Goal: Information Seeking & Learning: Learn about a topic

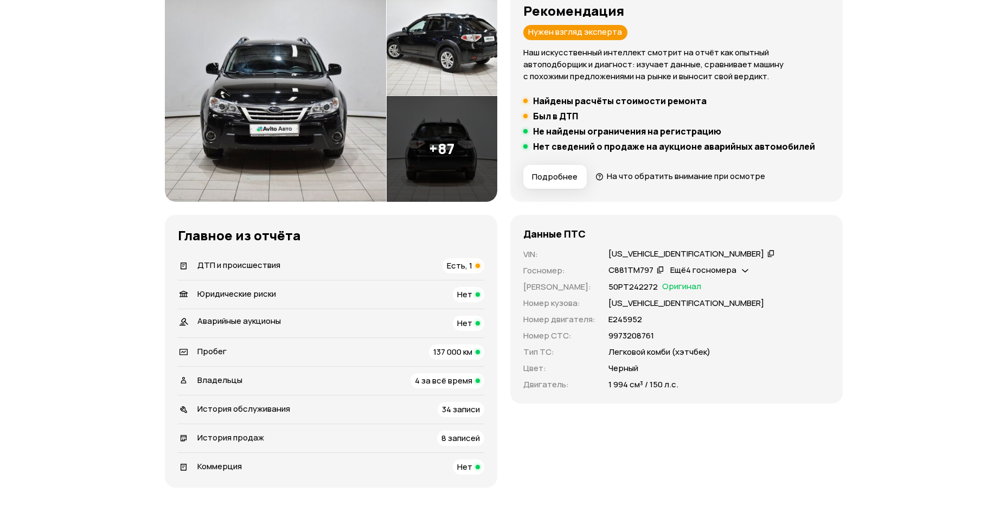
scroll to position [157, 0]
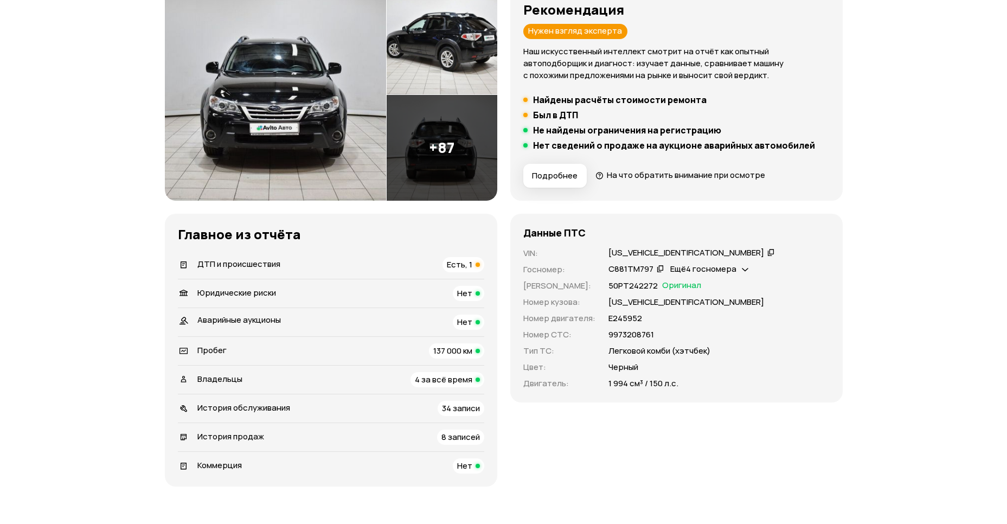
click at [464, 268] on span "Есть, 1" at bounding box center [459, 264] width 25 height 11
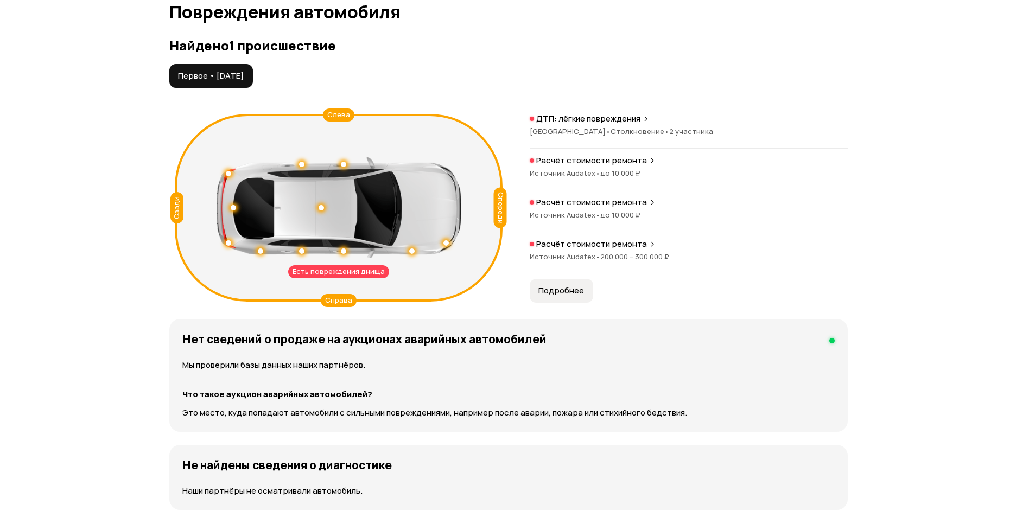
scroll to position [1124, 0]
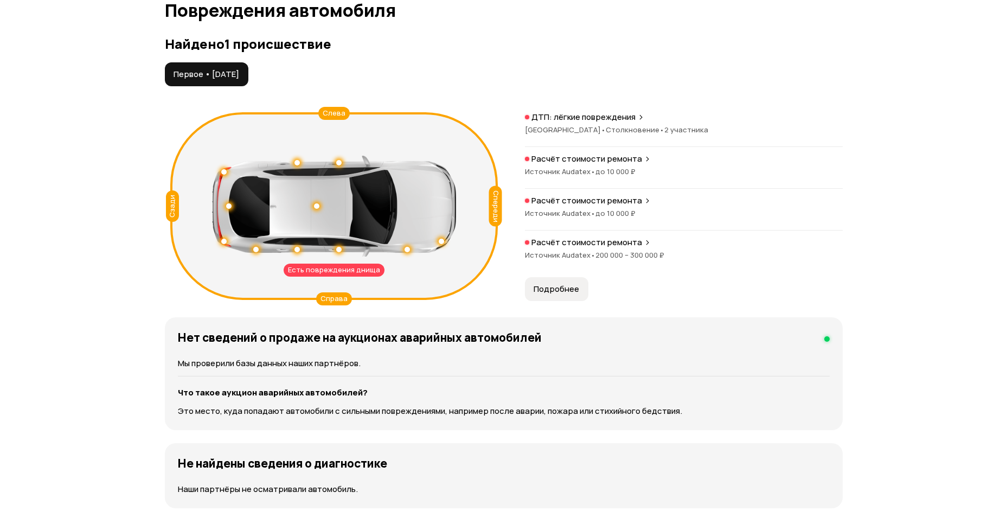
click at [555, 289] on span "Подробнее" at bounding box center [557, 289] width 46 height 11
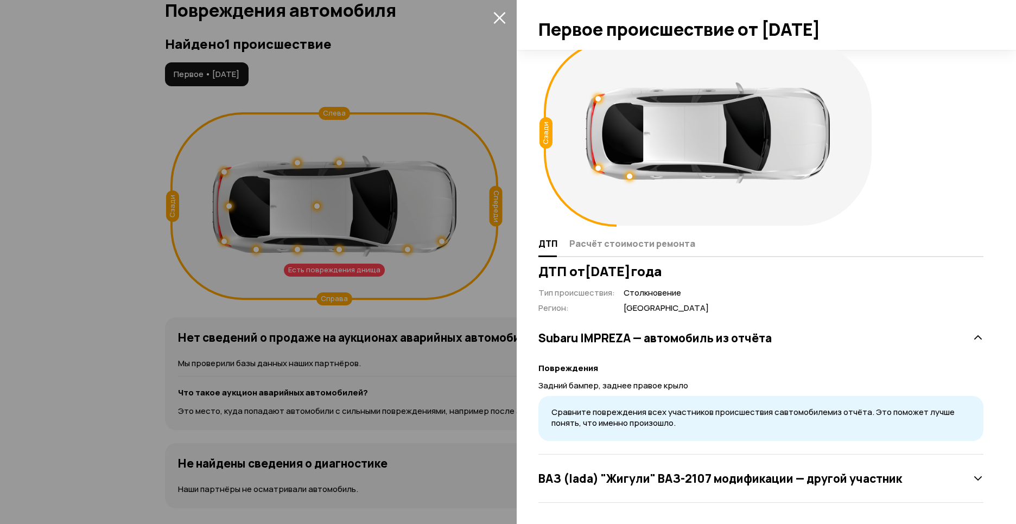
scroll to position [16, 0]
click at [972, 337] on icon at bounding box center [977, 337] width 11 height 11
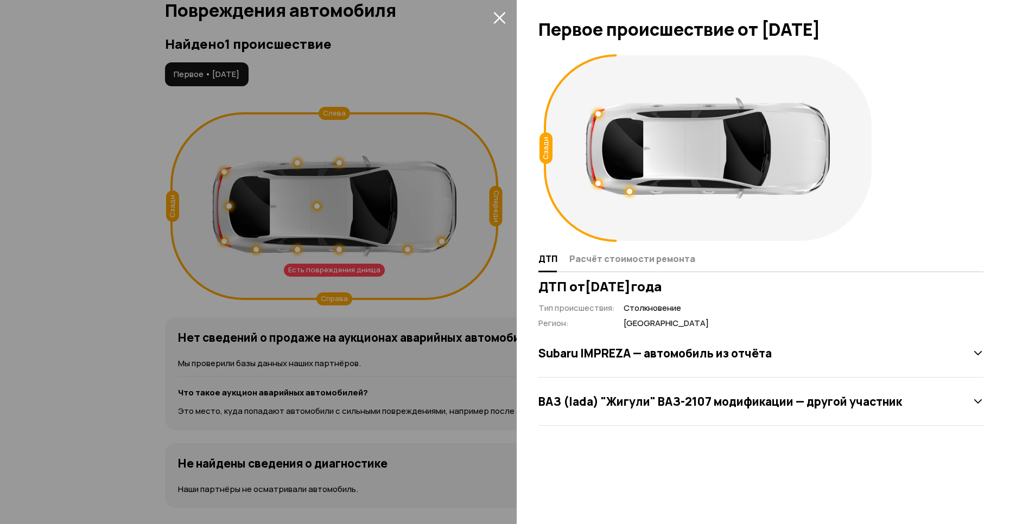
click at [968, 337] on div "Subaru IMPREZA — автомобиль из отчёта" at bounding box center [760, 353] width 445 height 48
click at [980, 350] on icon at bounding box center [977, 353] width 11 height 11
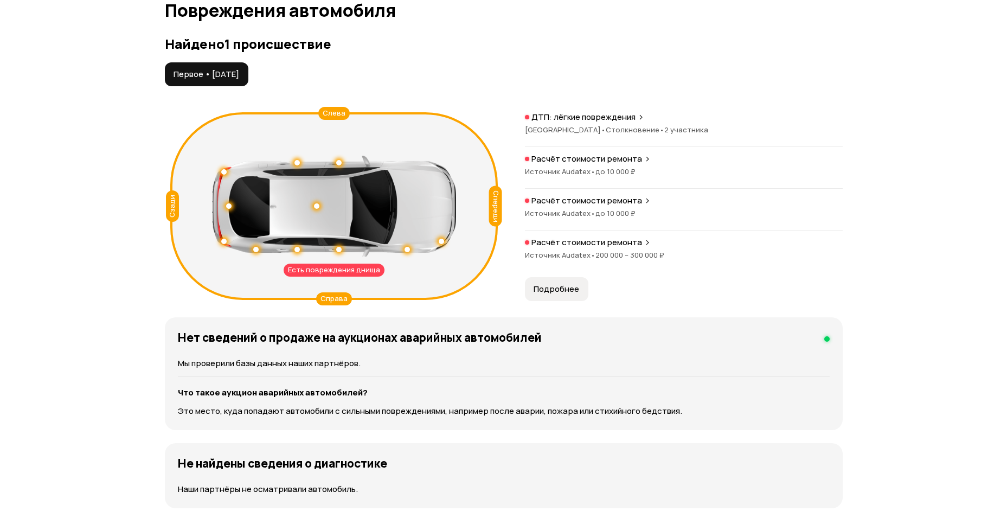
click at [644, 242] on icon at bounding box center [647, 242] width 7 height 9
click at [646, 201] on icon at bounding box center [647, 200] width 7 height 9
click at [644, 157] on icon at bounding box center [647, 159] width 7 height 9
click at [643, 119] on div "ДТП: лёгкие повреждения" at bounding box center [684, 117] width 318 height 11
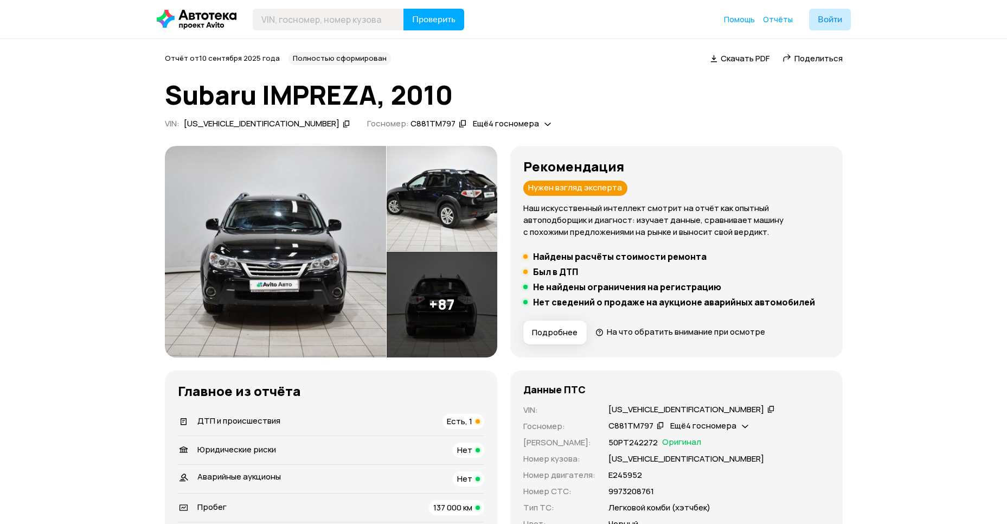
click at [322, 268] on img at bounding box center [275, 252] width 221 height 212
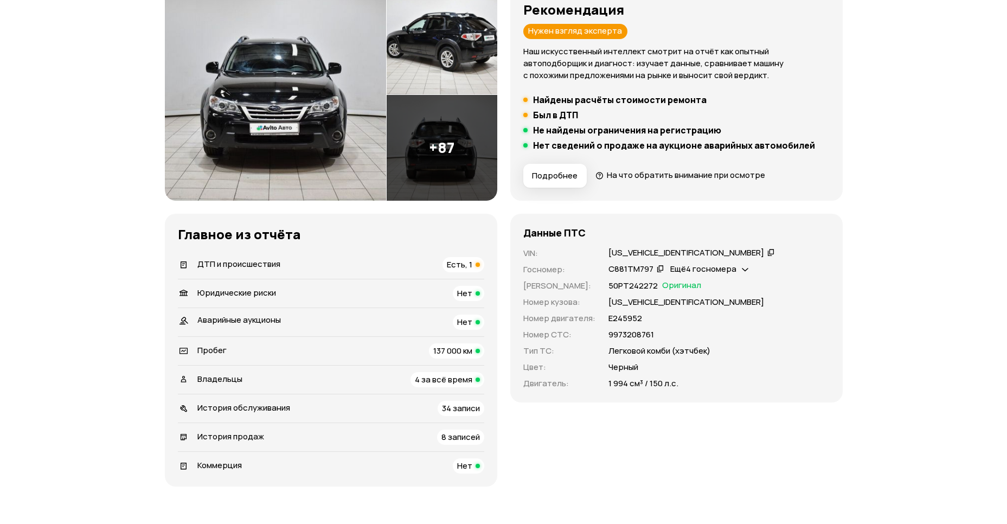
scroll to position [157, 0]
click at [474, 265] on div "Есть, 1" at bounding box center [464, 264] width 42 height 15
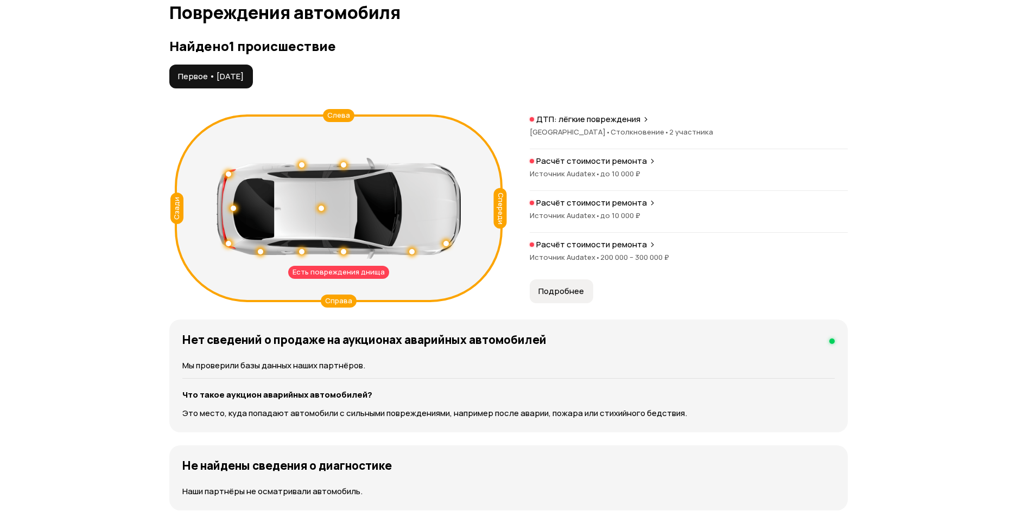
scroll to position [1124, 0]
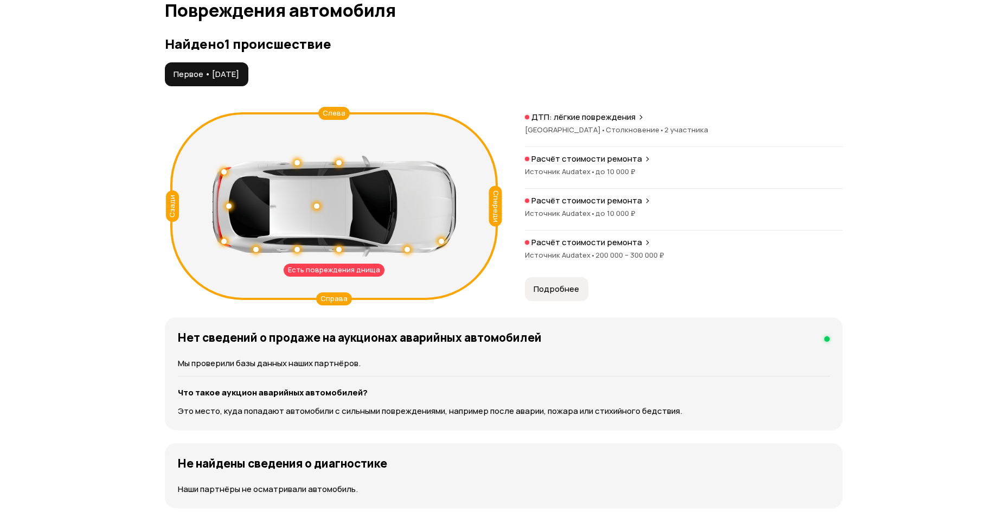
click at [573, 284] on span "Подробнее" at bounding box center [557, 289] width 46 height 11
click at [644, 243] on icon at bounding box center [647, 242] width 7 height 9
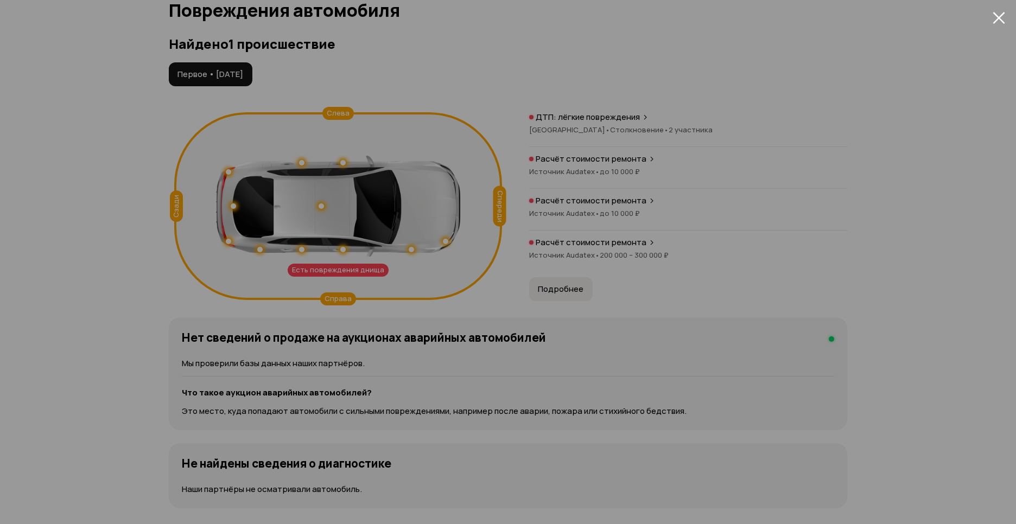
scroll to position [16, 0]
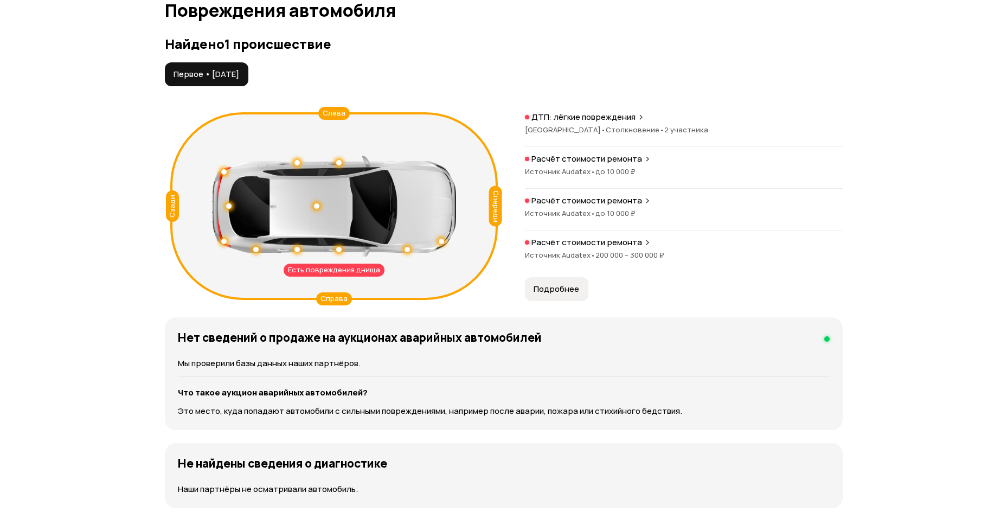
click at [644, 242] on icon at bounding box center [647, 242] width 7 height 9
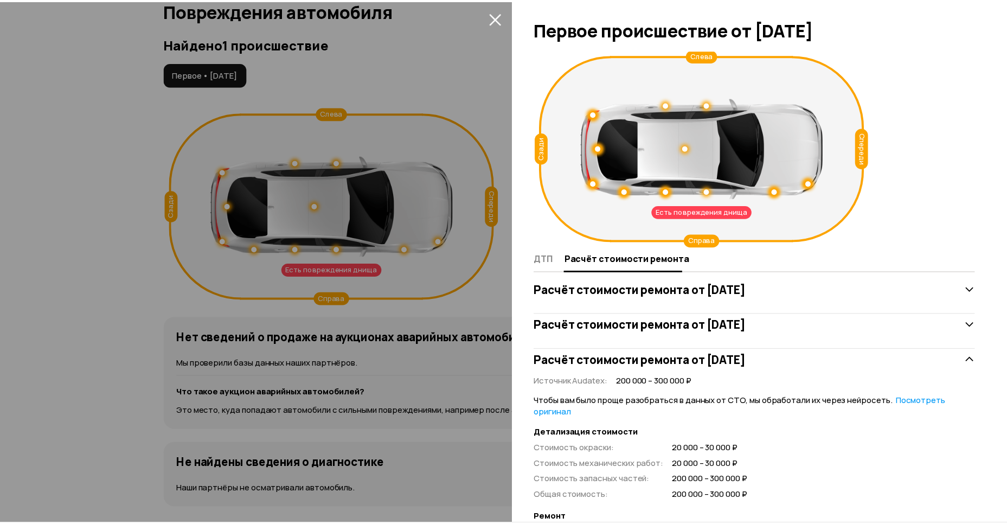
scroll to position [0, 0]
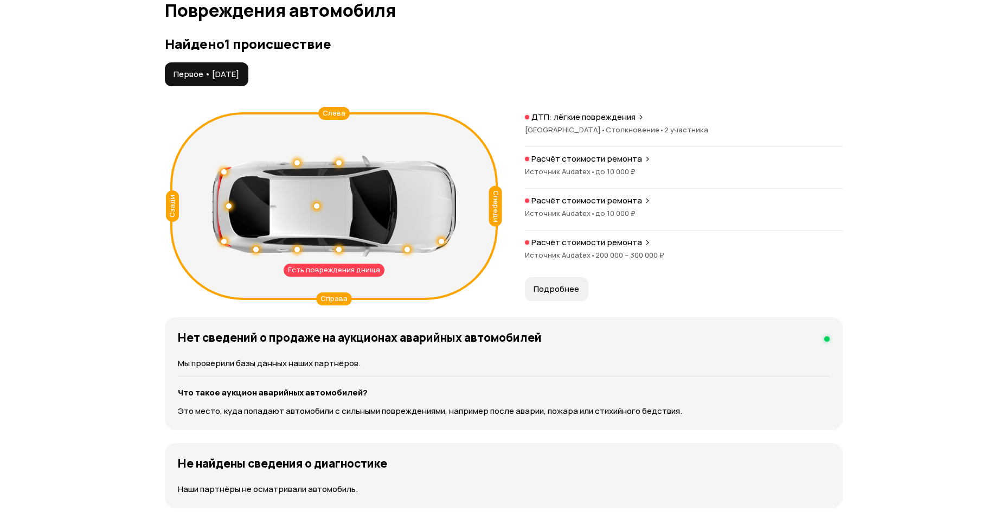
click at [293, 1] on h1 "Повреждения автомобиля" at bounding box center [504, 11] width 678 height 20
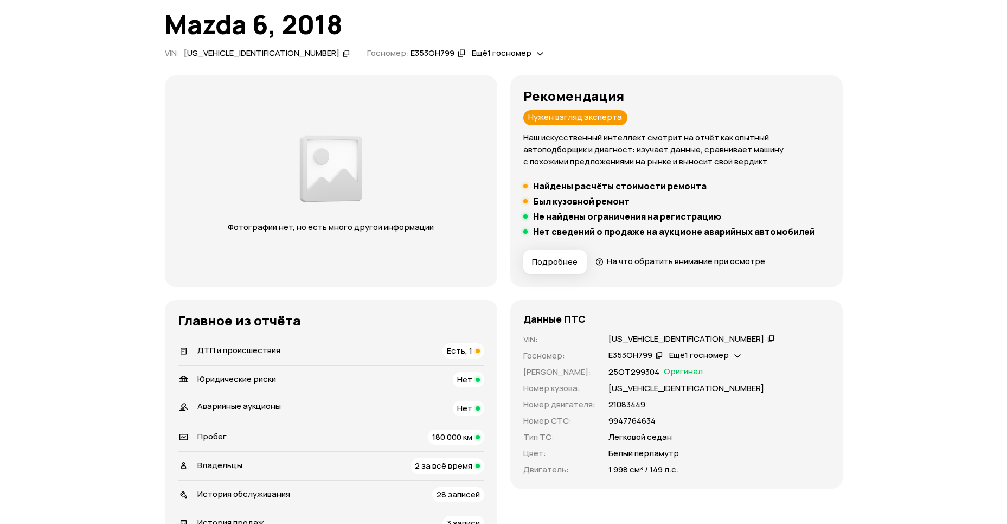
scroll to position [78, 0]
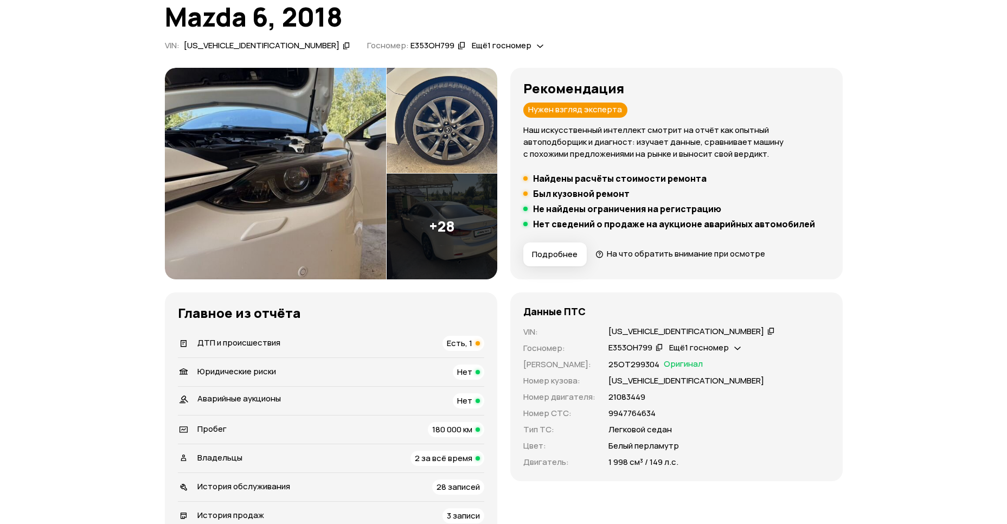
click at [452, 338] on span "Есть, 1" at bounding box center [459, 342] width 25 height 11
click at [687, 256] on span "На что обратить внимание при осмотре" at bounding box center [686, 253] width 158 height 11
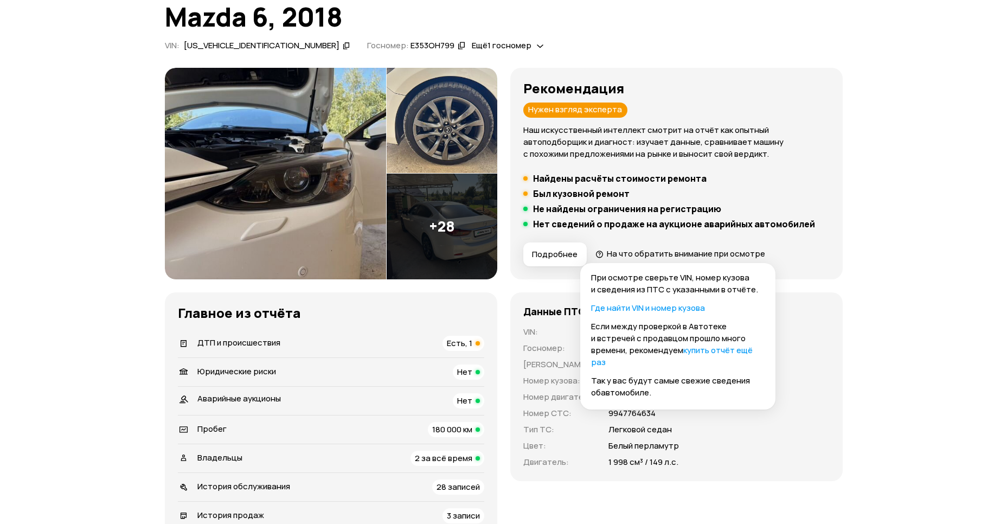
click at [829, 315] on div "Данные ПТС" at bounding box center [677, 311] width 307 height 12
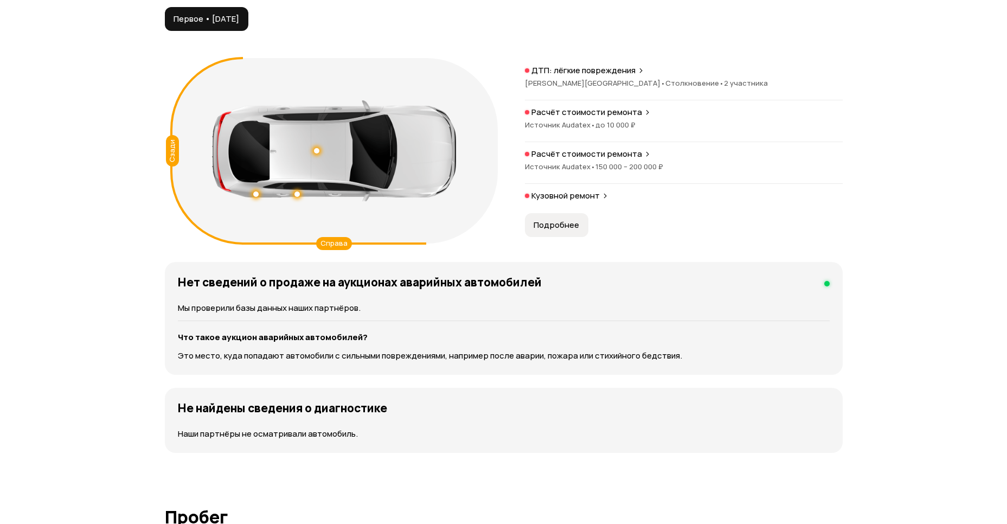
scroll to position [1179, 0]
click at [640, 69] on icon at bounding box center [641, 70] width 7 height 9
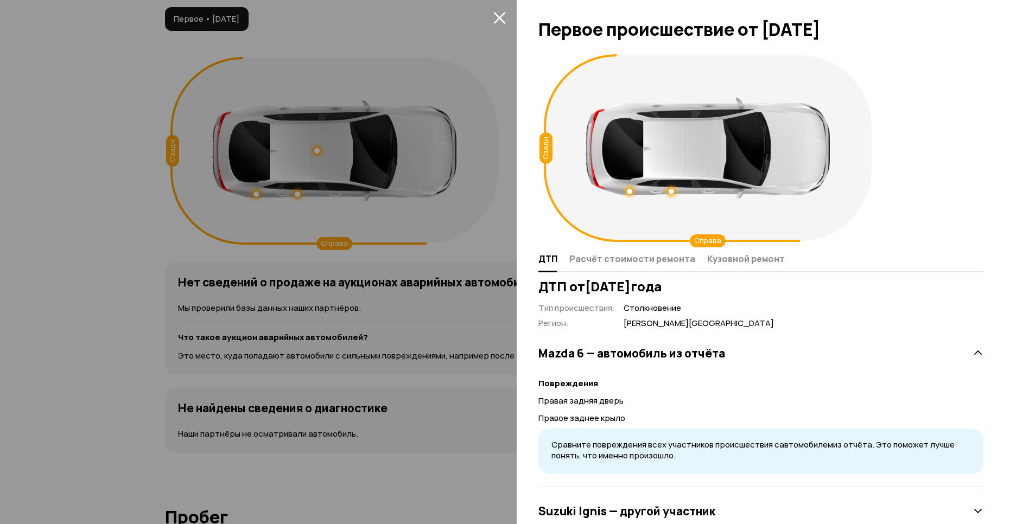
click at [972, 352] on icon at bounding box center [977, 353] width 11 height 11
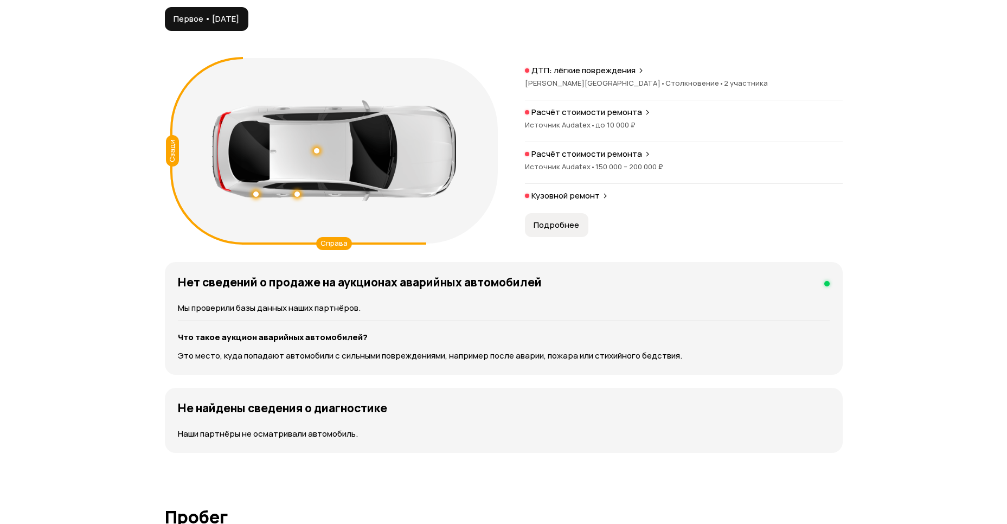
click at [644, 110] on icon at bounding box center [647, 112] width 7 height 9
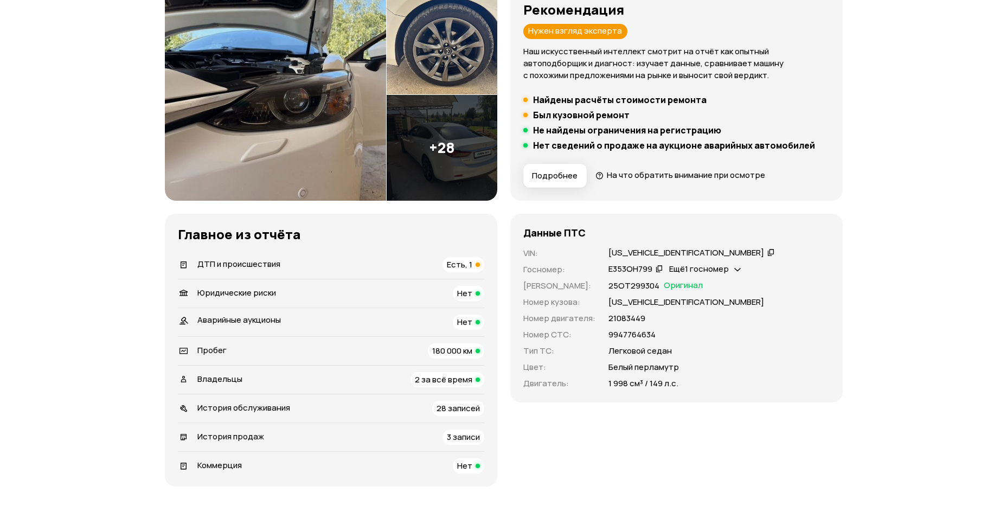
scroll to position [157, 0]
click at [479, 263] on div at bounding box center [478, 265] width 4 height 4
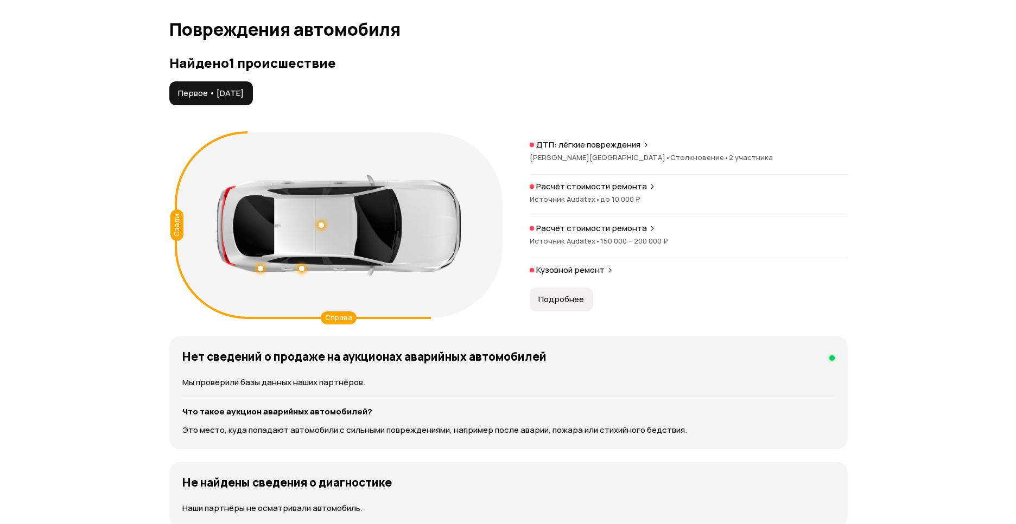
scroll to position [1124, 0]
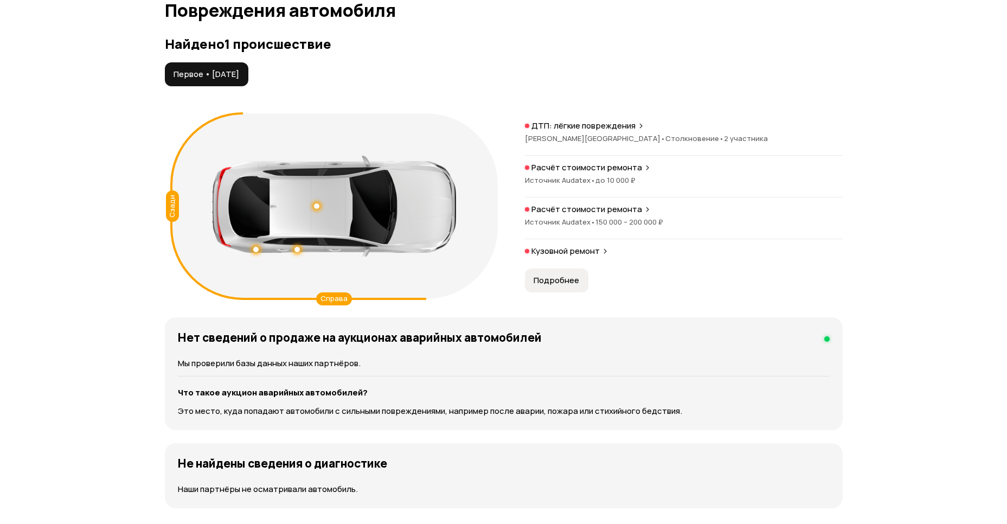
click at [644, 165] on icon at bounding box center [647, 167] width 7 height 9
click at [647, 205] on icon at bounding box center [647, 209] width 7 height 9
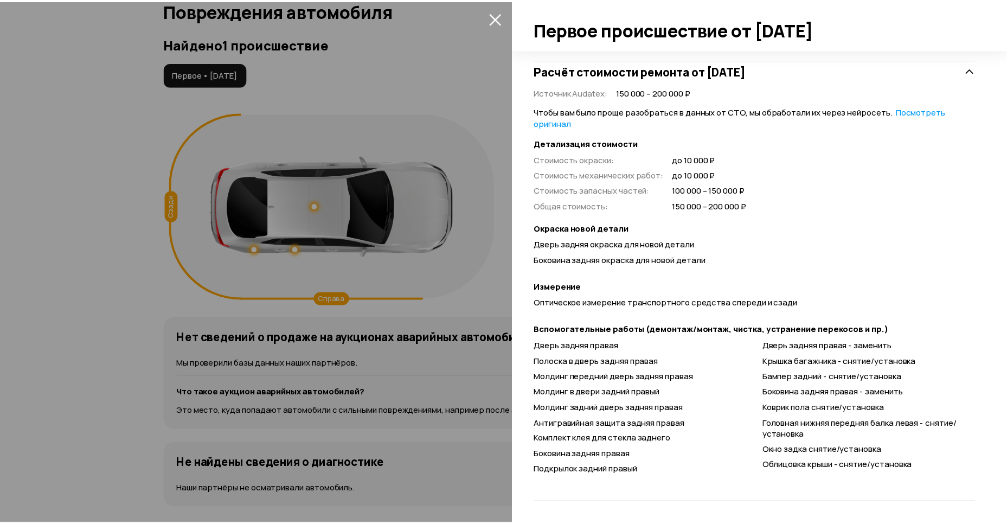
scroll to position [255, 0]
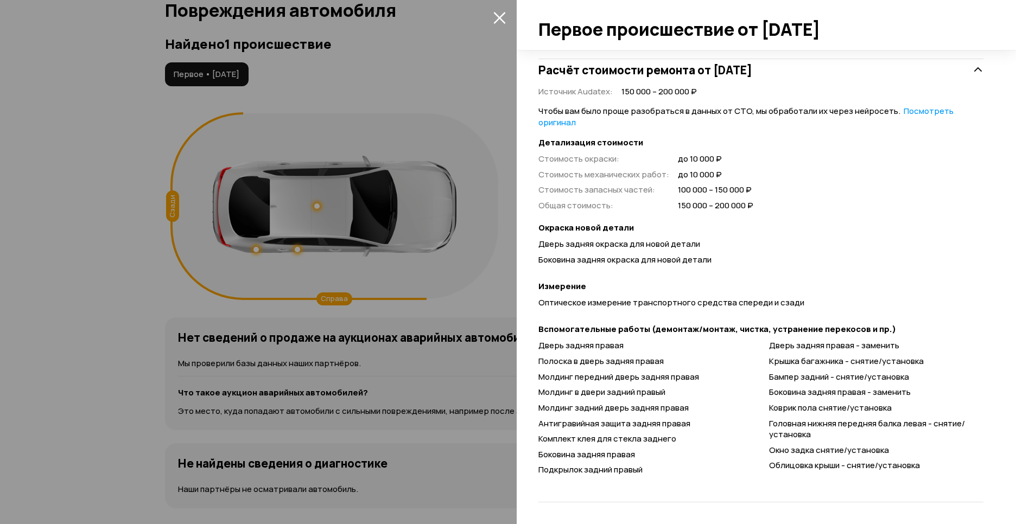
click at [499, 17] on icon "закрыть" at bounding box center [499, 18] width 12 height 12
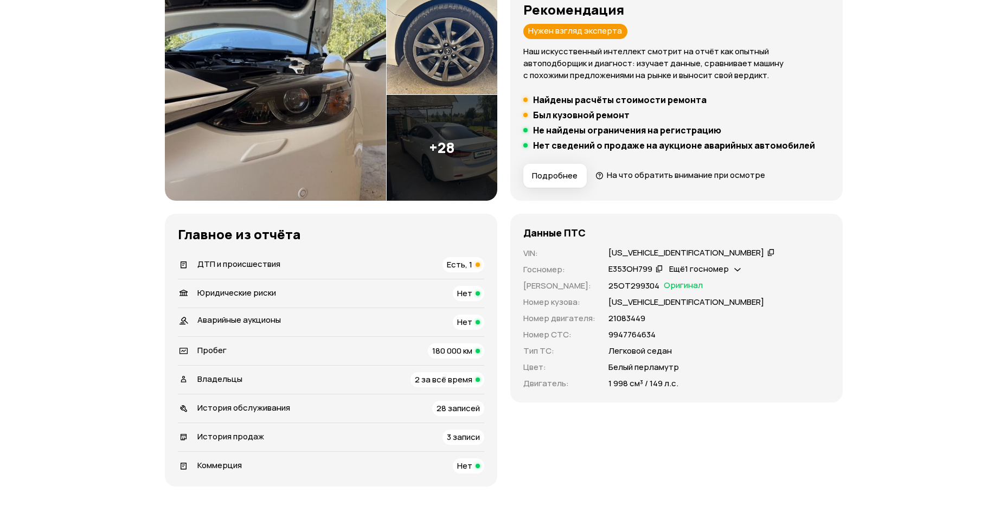
scroll to position [157, 0]
click at [472, 349] on span "180 000 км" at bounding box center [452, 350] width 40 height 11
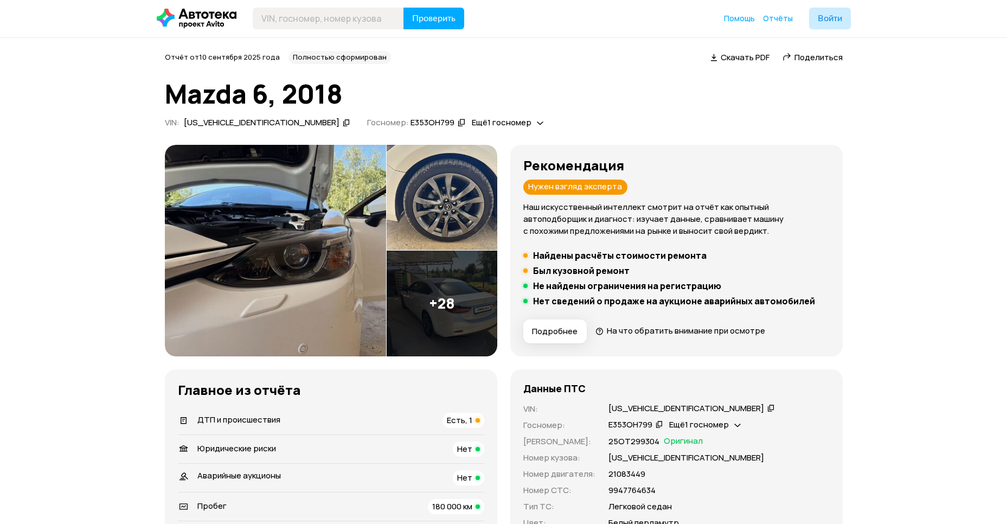
scroll to position [0, 0]
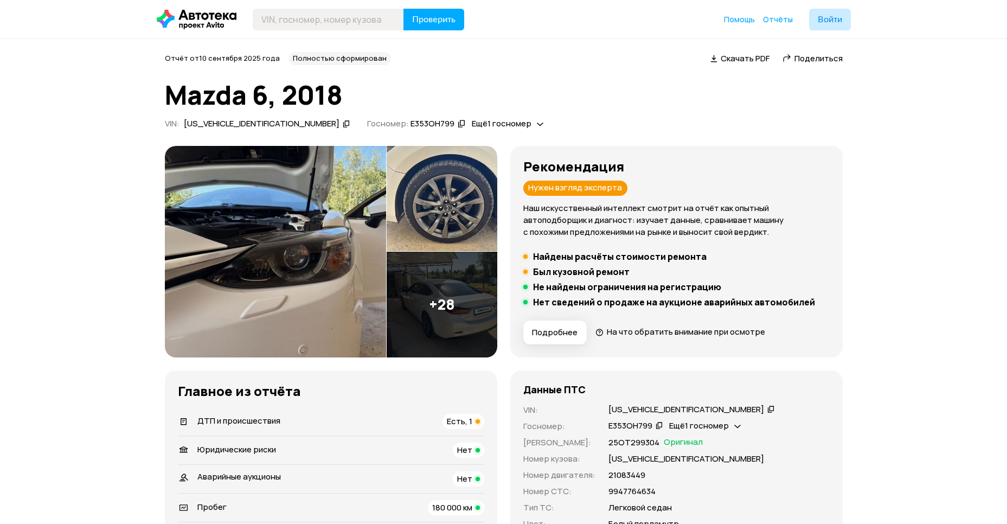
click at [293, 227] on img at bounding box center [275, 252] width 221 height 212
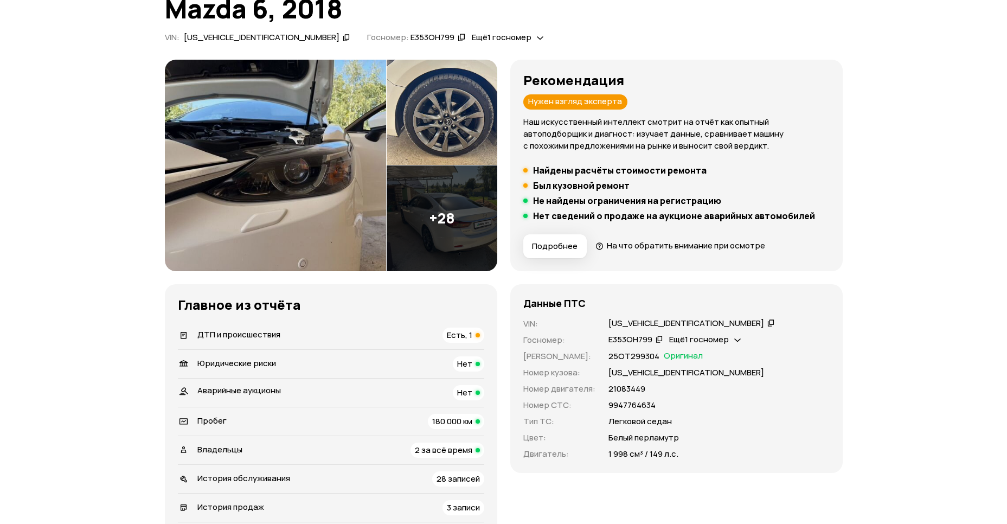
scroll to position [78, 0]
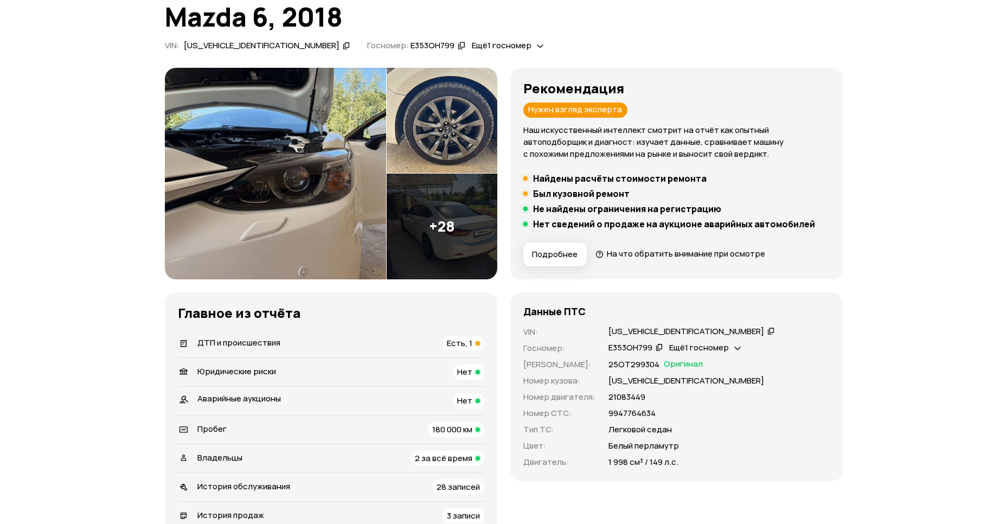
click at [454, 253] on img at bounding box center [442, 227] width 111 height 106
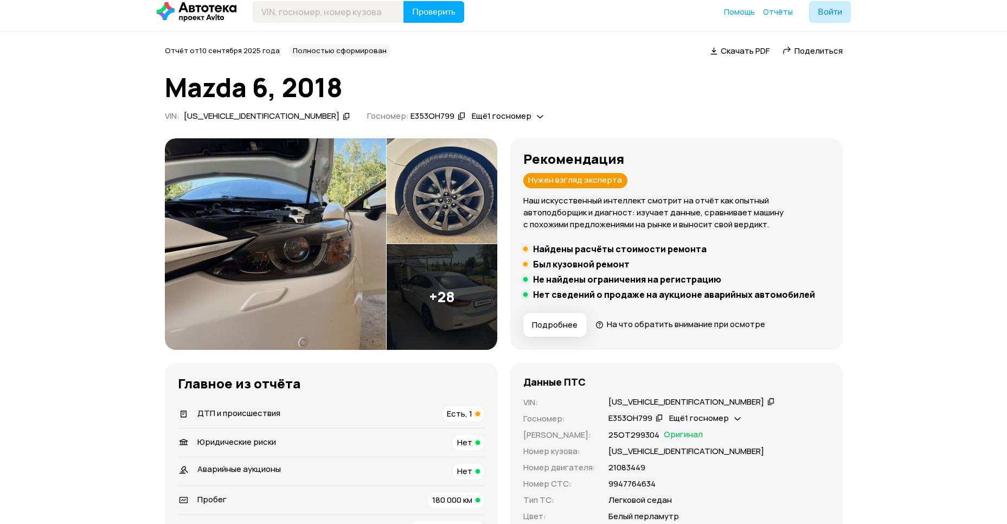
scroll to position [0, 0]
